Goal: Task Accomplishment & Management: Manage account settings

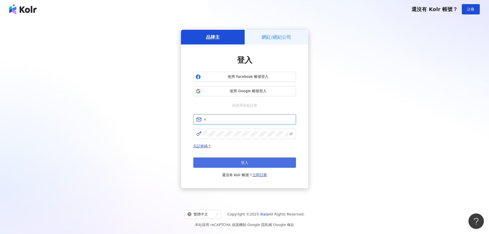
type input "**********"
click at [231, 158] on button "登入" at bounding box center [244, 162] width 103 height 10
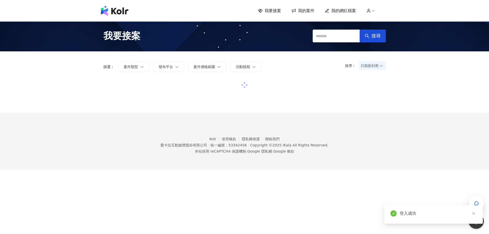
click at [274, 12] on span "我要接案" at bounding box center [273, 11] width 16 height 6
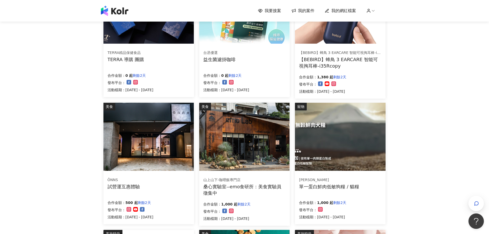
scroll to position [282, 0]
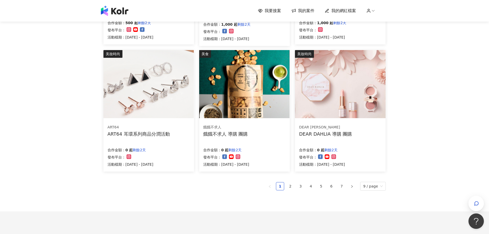
click at [326, 139] on div "DEAR [PERSON_NAME] DEAR DAHLIA 導購 團購 合作金額： 0 起 剩餘2天 發布平台： 活動檔期：[DATE] - [DATE]" at bounding box center [340, 145] width 91 height 51
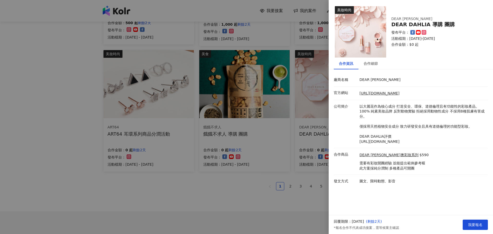
click at [44, 113] on div at bounding box center [246, 117] width 493 height 234
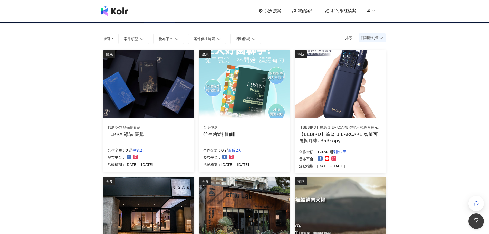
scroll to position [0, 0]
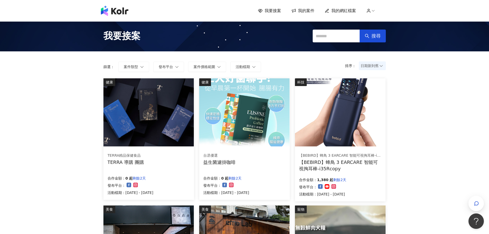
click at [151, 99] on img at bounding box center [148, 112] width 90 height 68
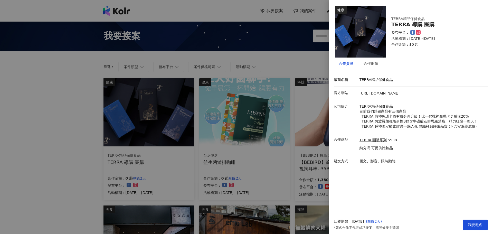
click at [70, 108] on div at bounding box center [246, 117] width 493 height 234
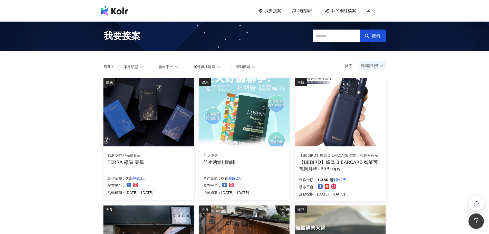
click at [311, 13] on span "我的案件" at bounding box center [306, 11] width 16 height 6
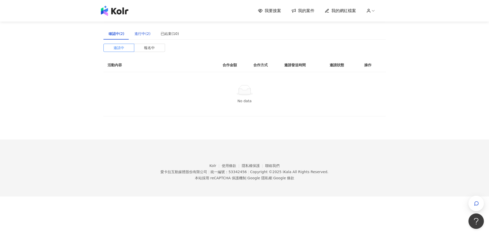
click at [136, 35] on div "進行中(2)" at bounding box center [142, 34] width 16 height 6
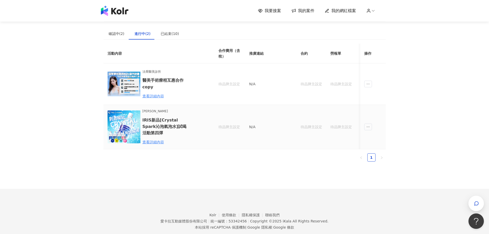
click at [151, 146] on td "[PERSON_NAME] IRIS新品[Crystal Spark沁泡氣泡水]試喝活動第四彈 查看詳細內容" at bounding box center [154, 127] width 103 height 44
click at [151, 143] on div "查看詳細內容" at bounding box center [164, 142] width 45 height 6
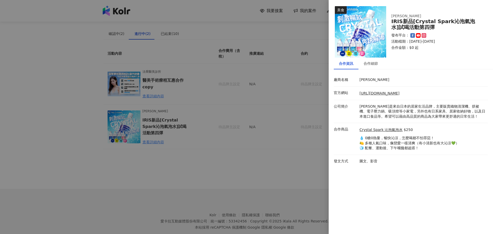
click at [255, 87] on div at bounding box center [246, 117] width 493 height 234
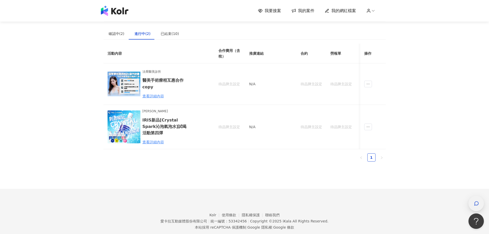
click at [472, 201] on div "button" at bounding box center [475, 203] width 15 height 15
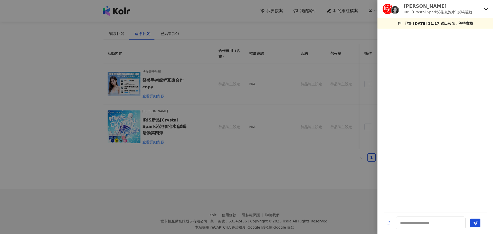
click at [484, 9] on icon at bounding box center [486, 9] width 4 height 2
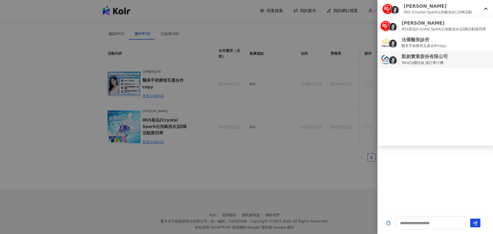
click at [426, 62] on p "Tefal法國特福 隨行果汁機" at bounding box center [424, 63] width 46 height 6
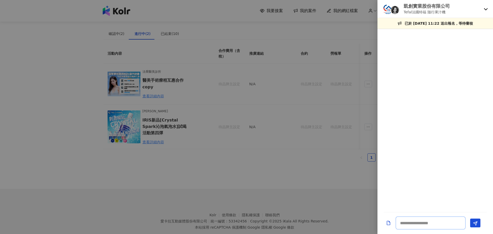
click at [418, 227] on textarea at bounding box center [430, 222] width 70 height 13
click at [450, 9] on div "凱創實業股份有限公司 Tefal法國特福 隨行果汁機" at bounding box center [431, 9] width 99 height 12
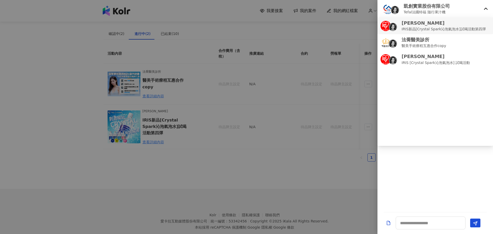
click at [455, 27] on p "IRIS新品[Crystal Spark沁泡氣泡水]試喝活動第四彈" at bounding box center [443, 29] width 84 height 6
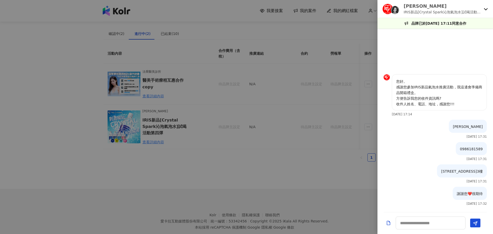
drag, startPoint x: 422, startPoint y: 156, endPoint x: 409, endPoint y: 134, distance: 25.4
click at [422, 156] on div "0986181589 [DATE] 17:31" at bounding box center [434, 153] width 115 height 22
click at [285, 203] on div at bounding box center [246, 117] width 493 height 234
